Goal: Use online tool/utility: Utilize a website feature to perform a specific function

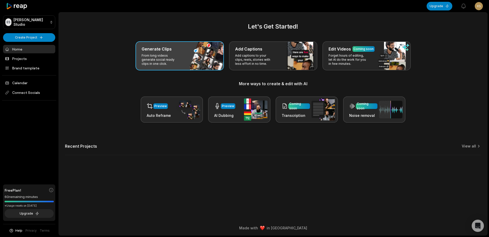
click at [173, 58] on p "From long videos generate social ready clips in one click." at bounding box center [162, 60] width 40 height 12
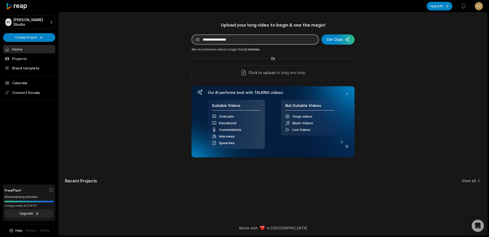
click at [236, 36] on input at bounding box center [255, 39] width 127 height 10
paste input "**********"
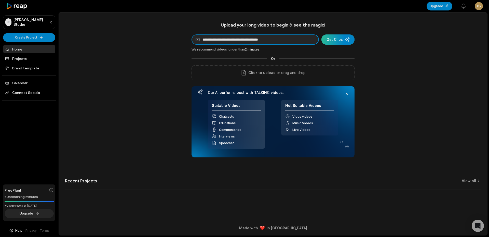
type input "**********"
click at [340, 40] on div "submit" at bounding box center [338, 39] width 33 height 10
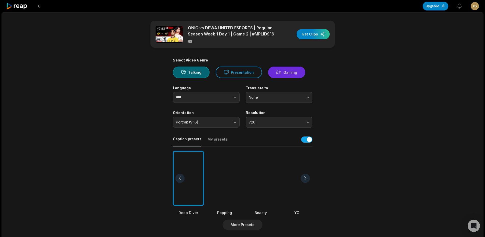
click at [293, 71] on button "Gaming" at bounding box center [286, 72] width 37 height 11
click at [271, 97] on span "None" at bounding box center [276, 97] width 54 height 5
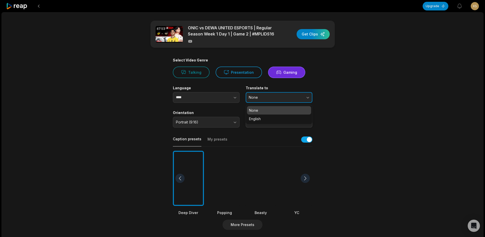
click at [271, 97] on span "None" at bounding box center [276, 97] width 54 height 5
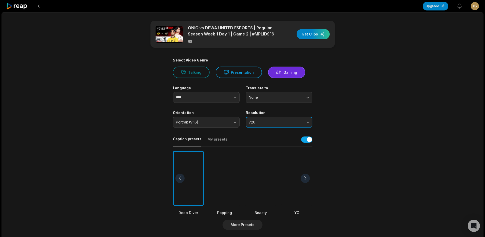
click at [269, 122] on span "720" at bounding box center [276, 122] width 54 height 5
click at [278, 124] on span "720" at bounding box center [276, 122] width 54 height 5
click at [218, 117] on button "Portrait (9:16)" at bounding box center [206, 122] width 67 height 11
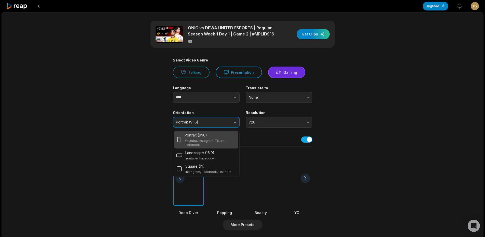
click at [218, 117] on button "Portrait (9:16)" at bounding box center [206, 122] width 67 height 11
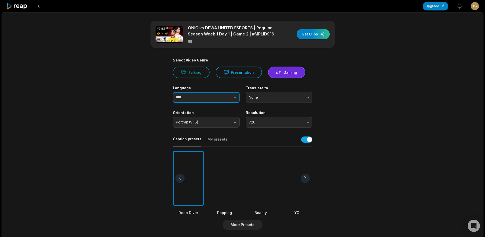
click at [202, 100] on input "****" at bounding box center [206, 97] width 67 height 11
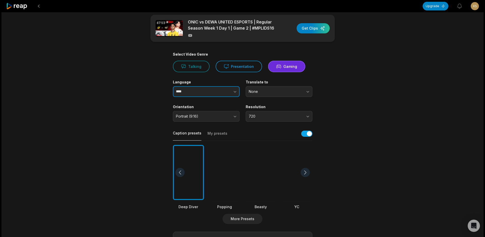
scroll to position [51, 0]
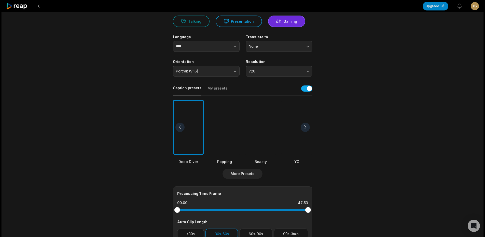
click at [256, 123] on div at bounding box center [260, 127] width 31 height 55
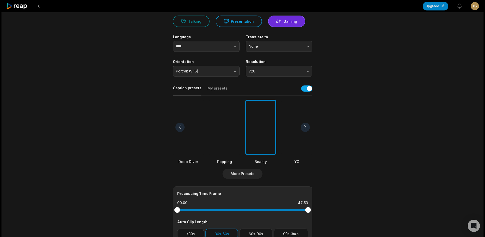
click at [304, 124] on div at bounding box center [305, 127] width 9 height 9
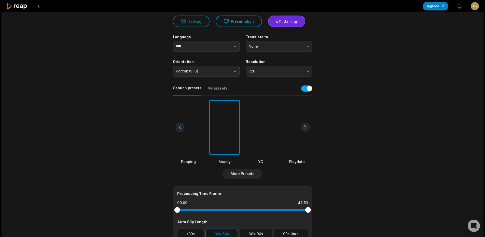
click at [304, 124] on div at bounding box center [305, 127] width 9 height 9
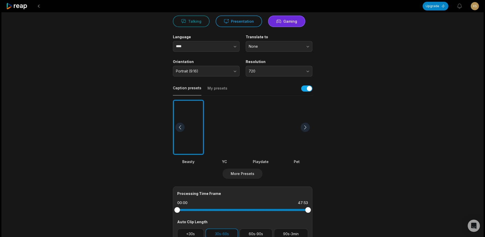
click at [304, 124] on div at bounding box center [305, 127] width 9 height 9
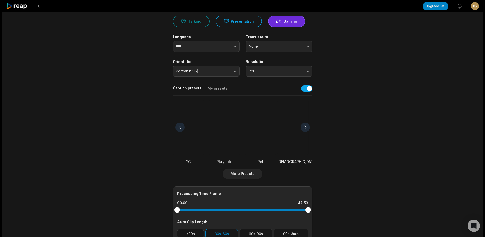
click at [304, 124] on div at bounding box center [305, 127] width 9 height 9
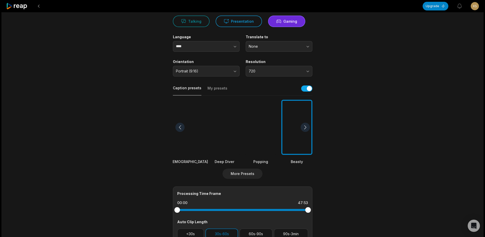
click at [304, 124] on div at bounding box center [305, 127] width 9 height 9
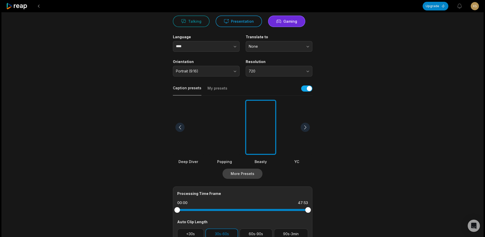
click at [252, 175] on button "More Presets" at bounding box center [243, 173] width 40 height 10
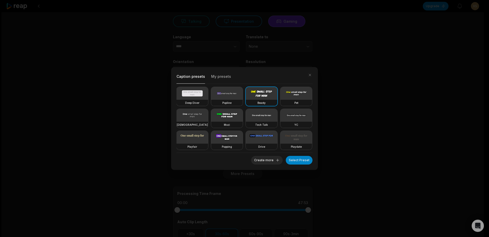
click at [368, 121] on div "Caption presets My presets Deep Diver Popline Beasty Pet Zen Mozi Tech Talk YC …" at bounding box center [244, 118] width 489 height 237
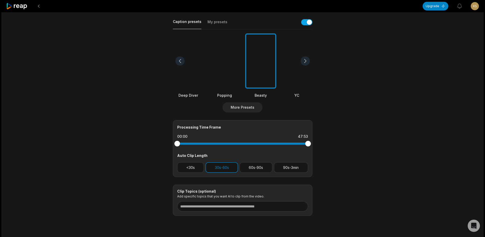
scroll to position [133, 0]
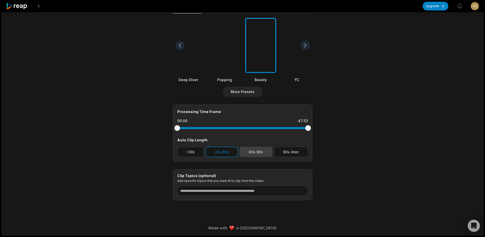
click at [258, 151] on button "60s-90s" at bounding box center [256, 152] width 33 height 10
click at [232, 153] on button "30s-60s" at bounding box center [222, 152] width 33 height 10
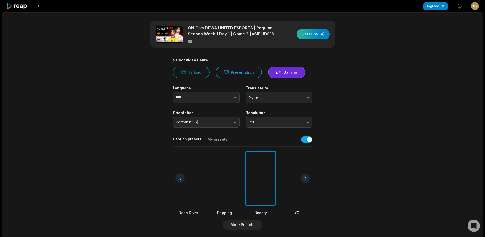
click at [310, 35] on div "button" at bounding box center [313, 34] width 33 height 10
